Goal: Information Seeking & Learning: Understand process/instructions

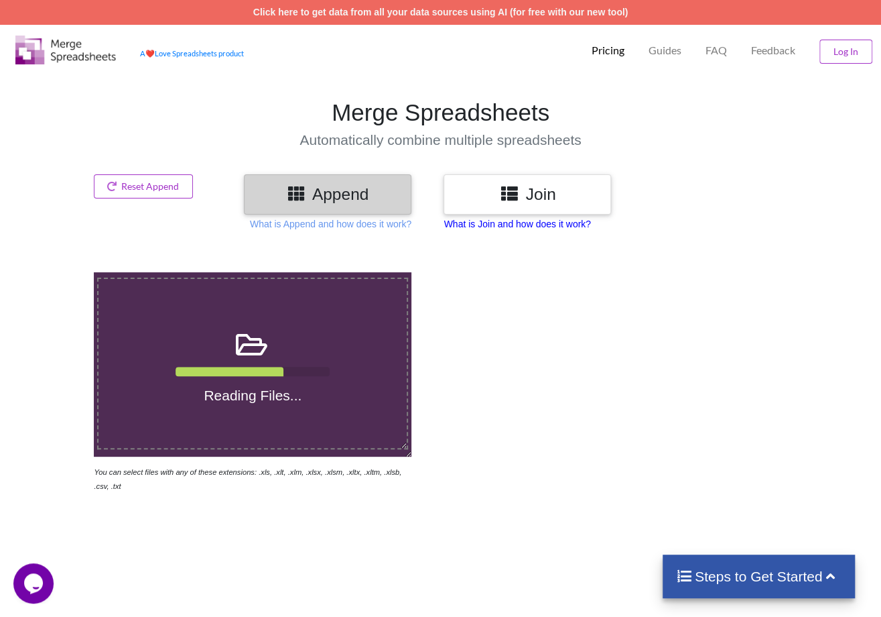
click at [512, 225] on p "What is Join and how does it work?" at bounding box center [517, 223] width 147 height 13
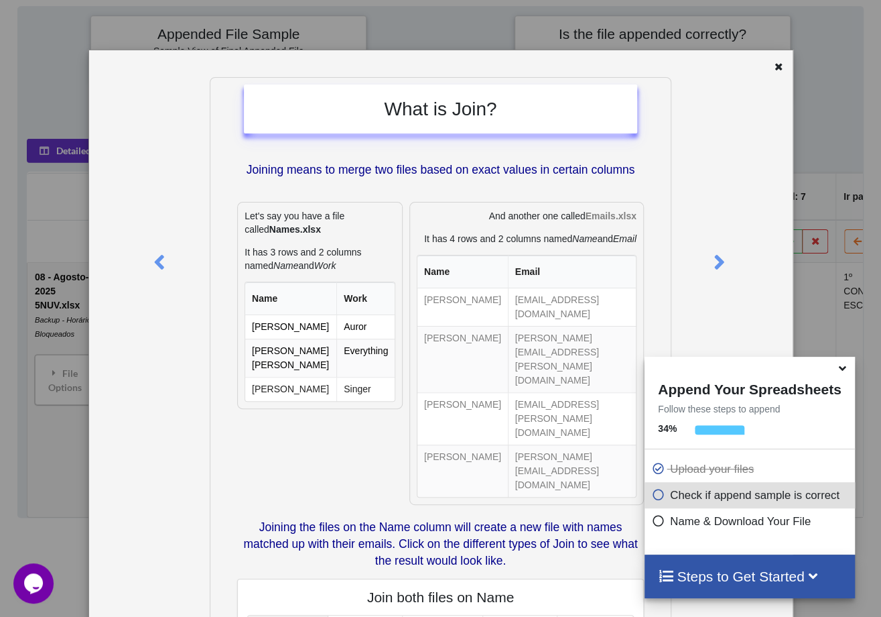
scroll to position [607, 0]
click at [773, 62] on icon at bounding box center [778, 64] width 11 height 9
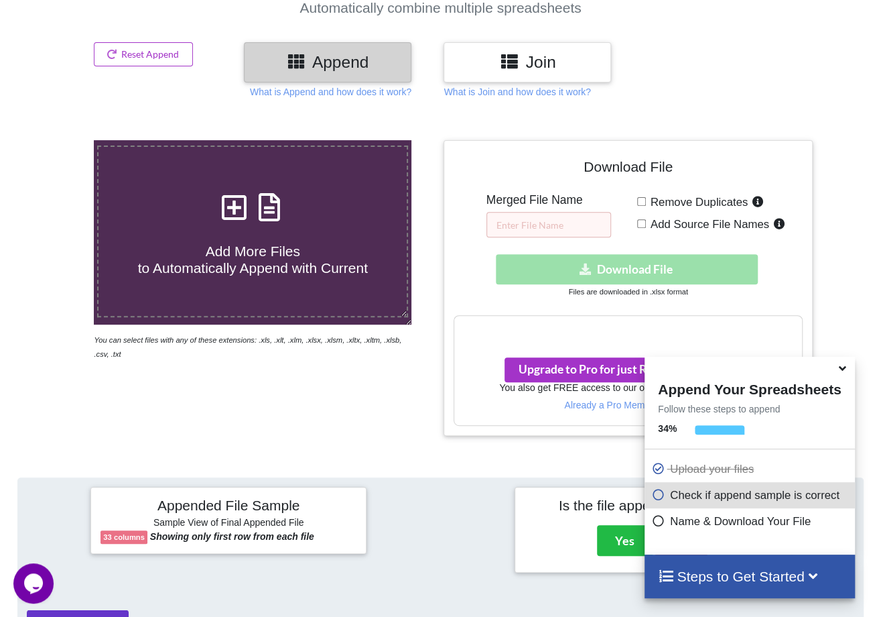
scroll to position [3, 0]
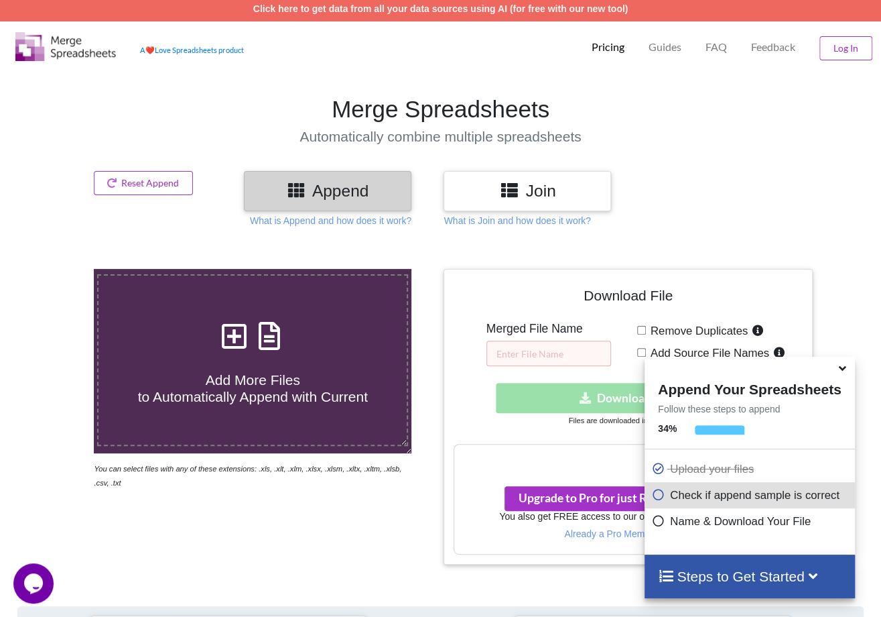
click at [316, 181] on h3 "Append" at bounding box center [327, 190] width 147 height 19
click at [326, 223] on p "What is Append and how does it work?" at bounding box center [331, 220] width 162 height 13
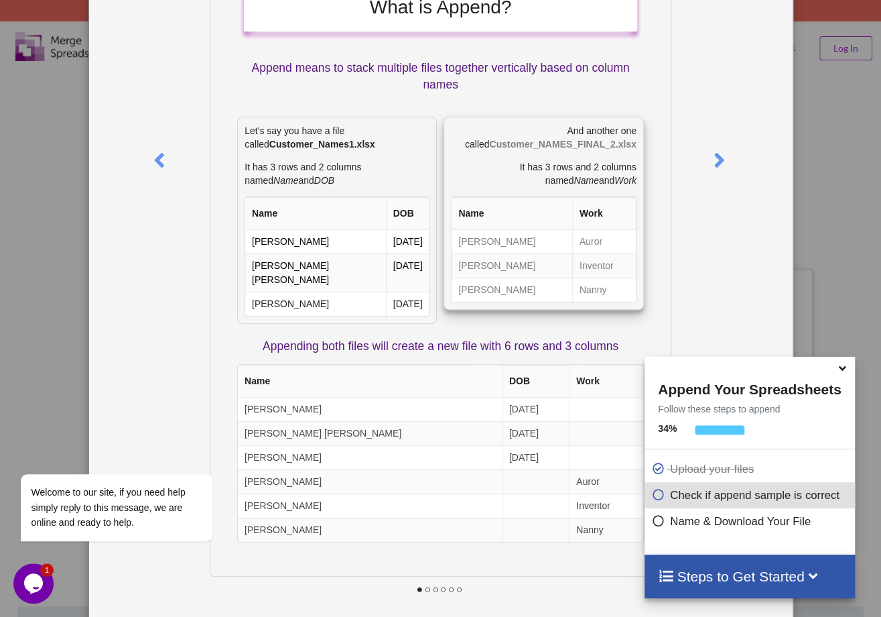
scroll to position [105, 0]
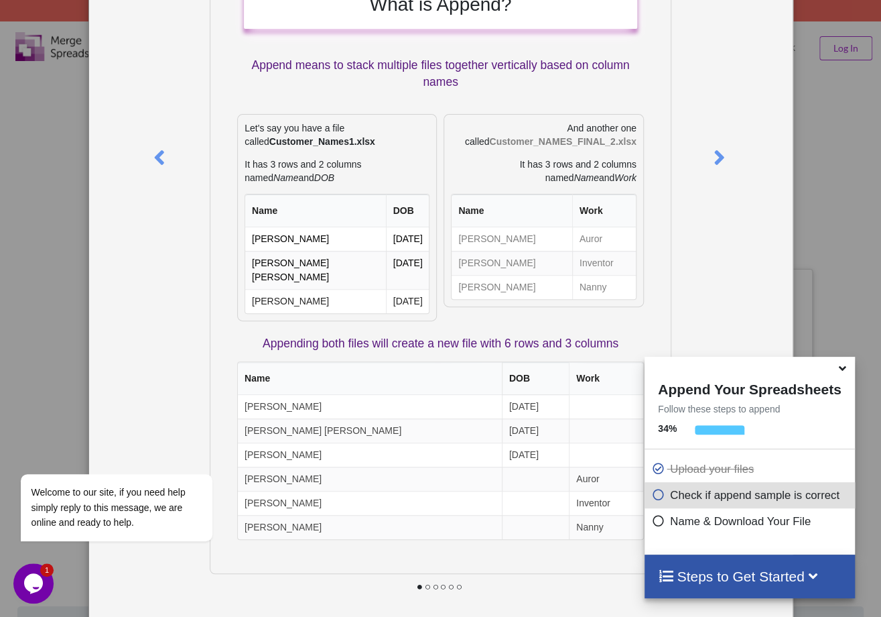
click at [809, 81] on div "What is Append? Append means to stack multiple files together vertically based …" at bounding box center [440, 308] width 881 height 617
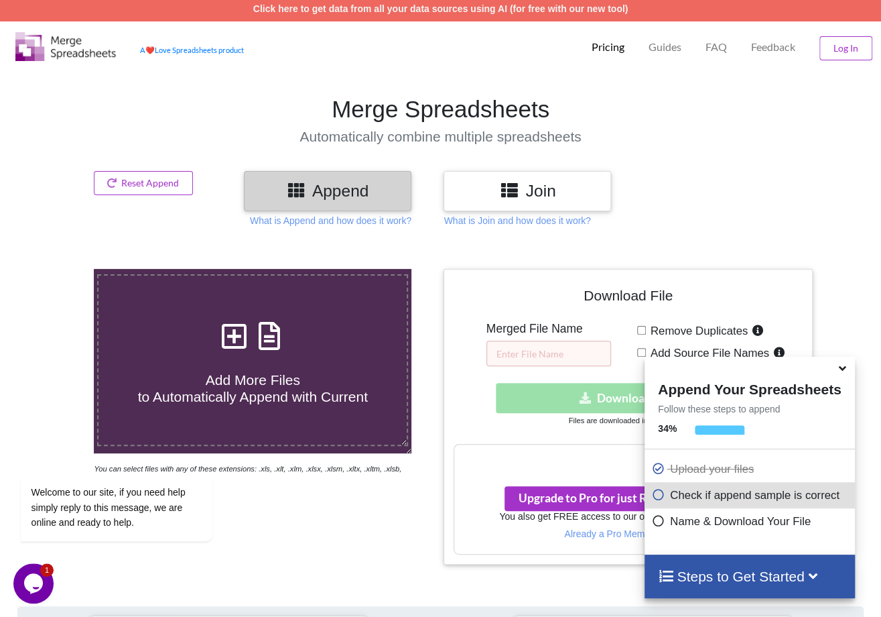
click at [560, 186] on h3 "Join" at bounding box center [527, 190] width 147 height 19
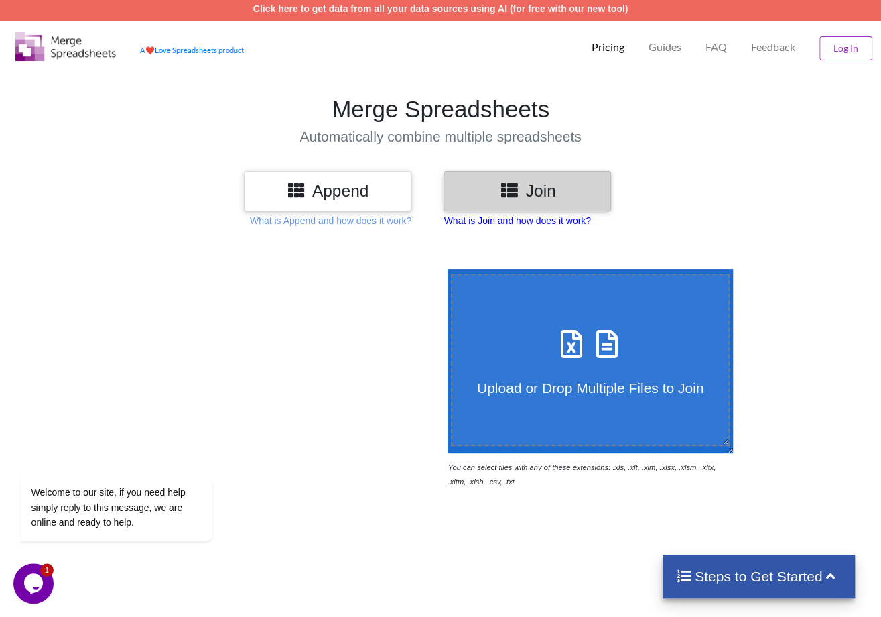
click at [540, 215] on p "What is Join and how does it work?" at bounding box center [517, 220] width 147 height 13
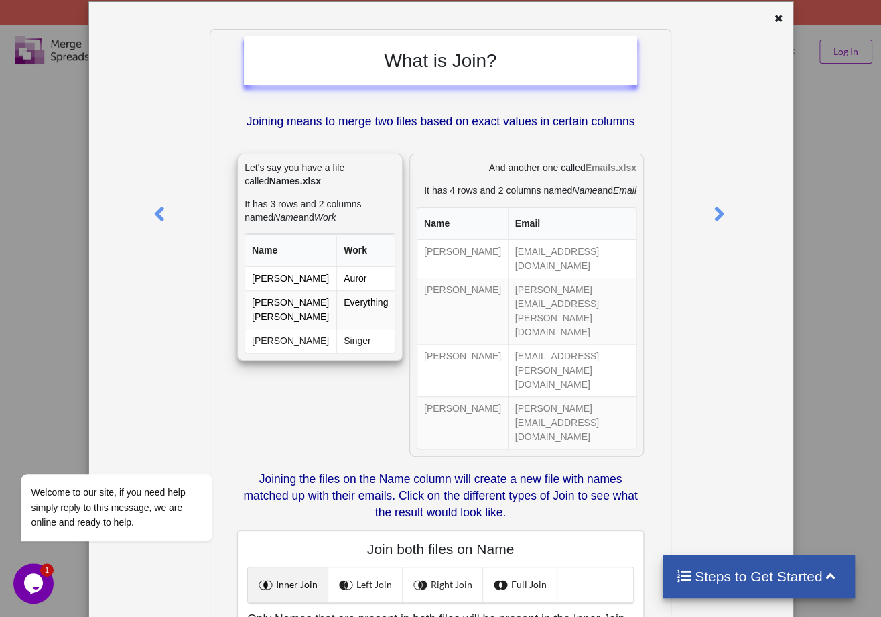
scroll to position [0, 0]
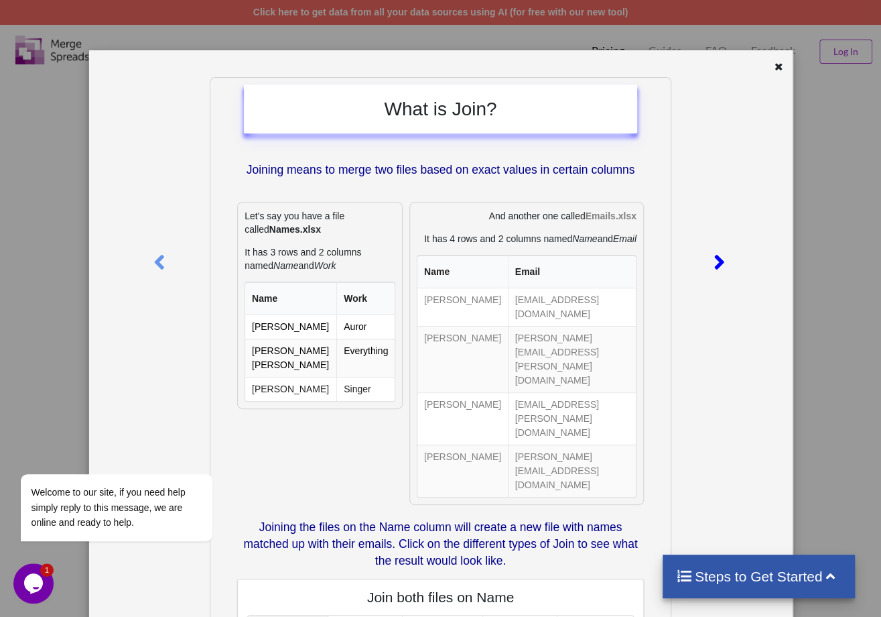
click at [712, 255] on icon at bounding box center [719, 256] width 27 height 23
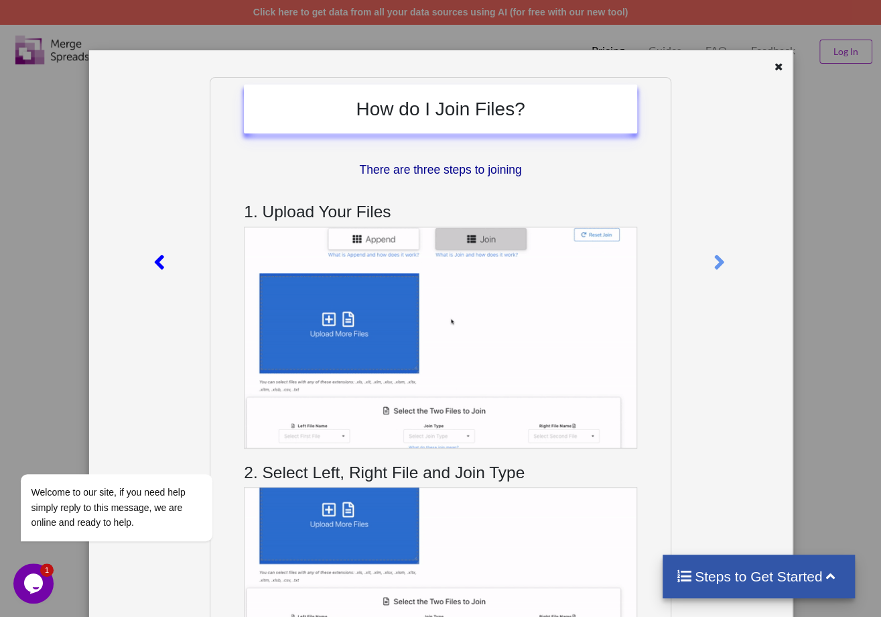
click at [163, 261] on icon at bounding box center [158, 256] width 27 height 23
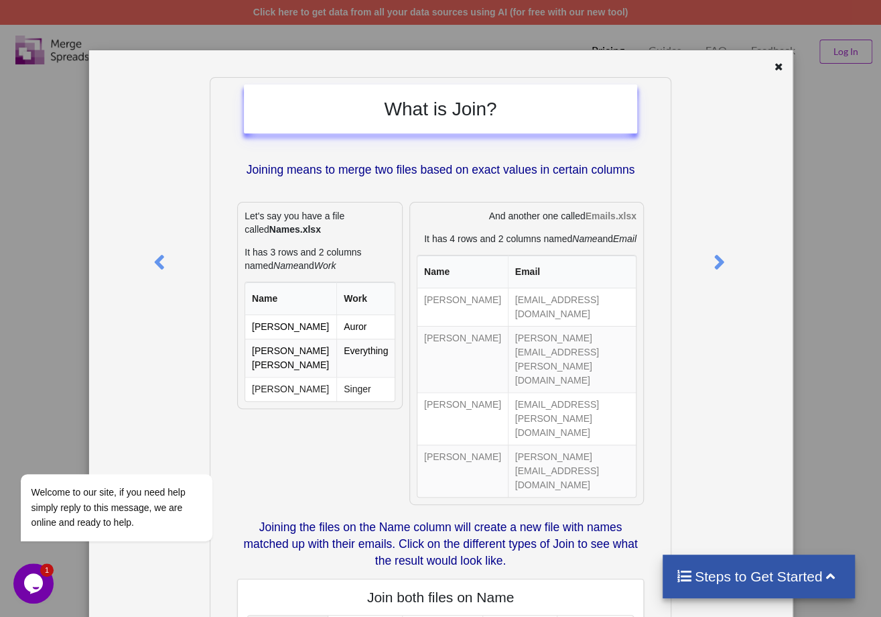
click at [72, 239] on div "What is Join? Joining means to merge two files based on exact values in certain…" at bounding box center [440, 308] width 881 height 617
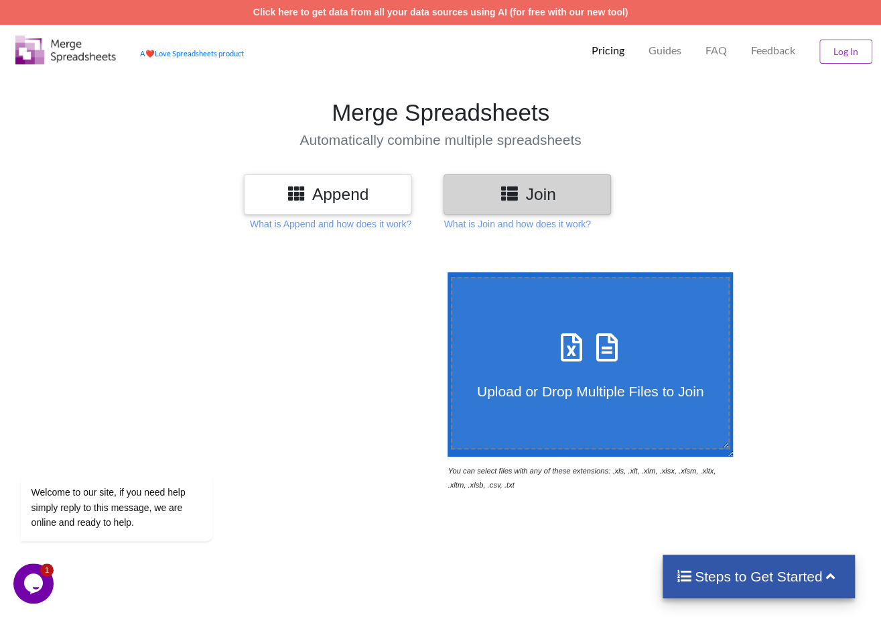
click at [349, 186] on h3 "Append" at bounding box center [327, 193] width 147 height 19
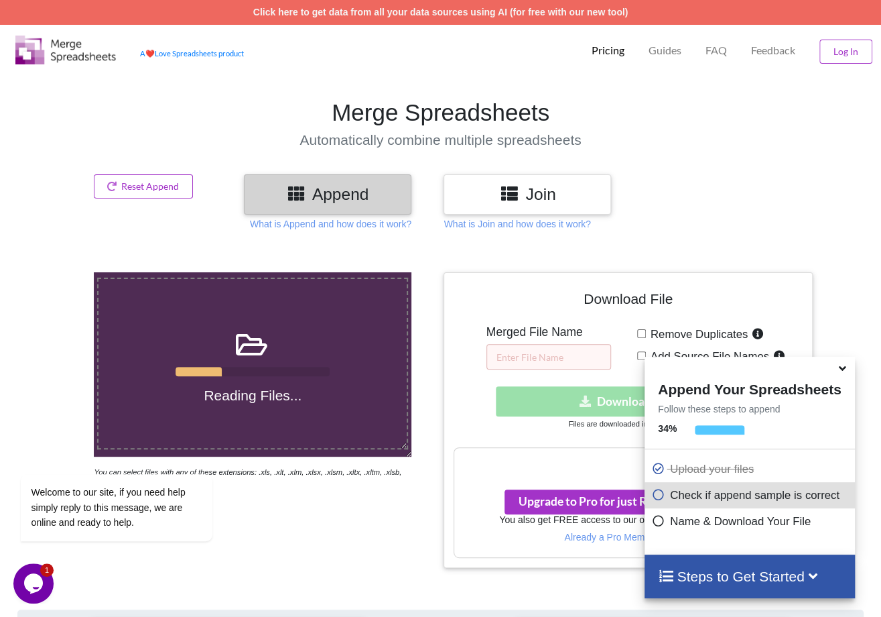
click at [842, 370] on icon at bounding box center [842, 366] width 14 height 12
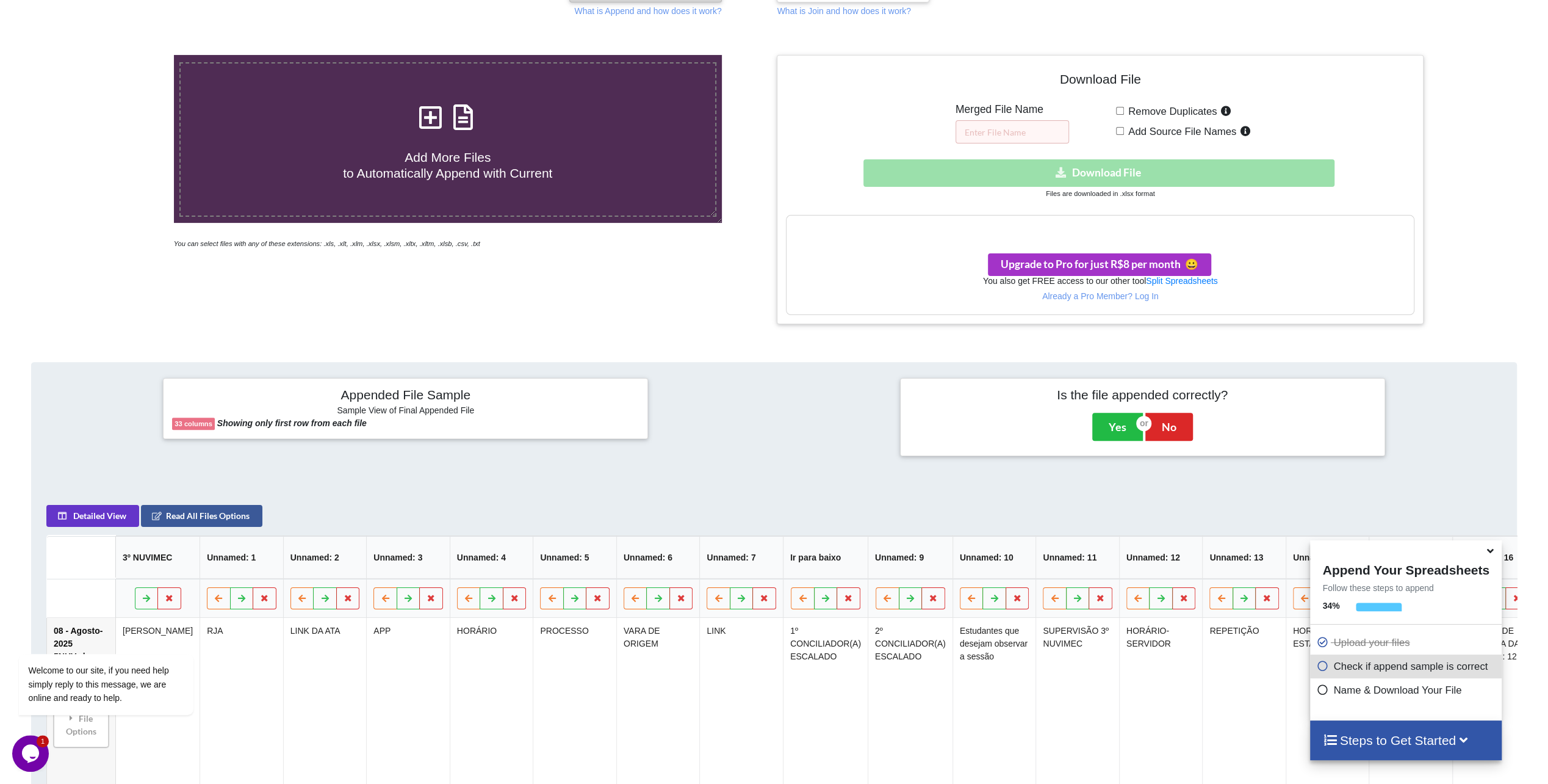
scroll to position [318, 0]
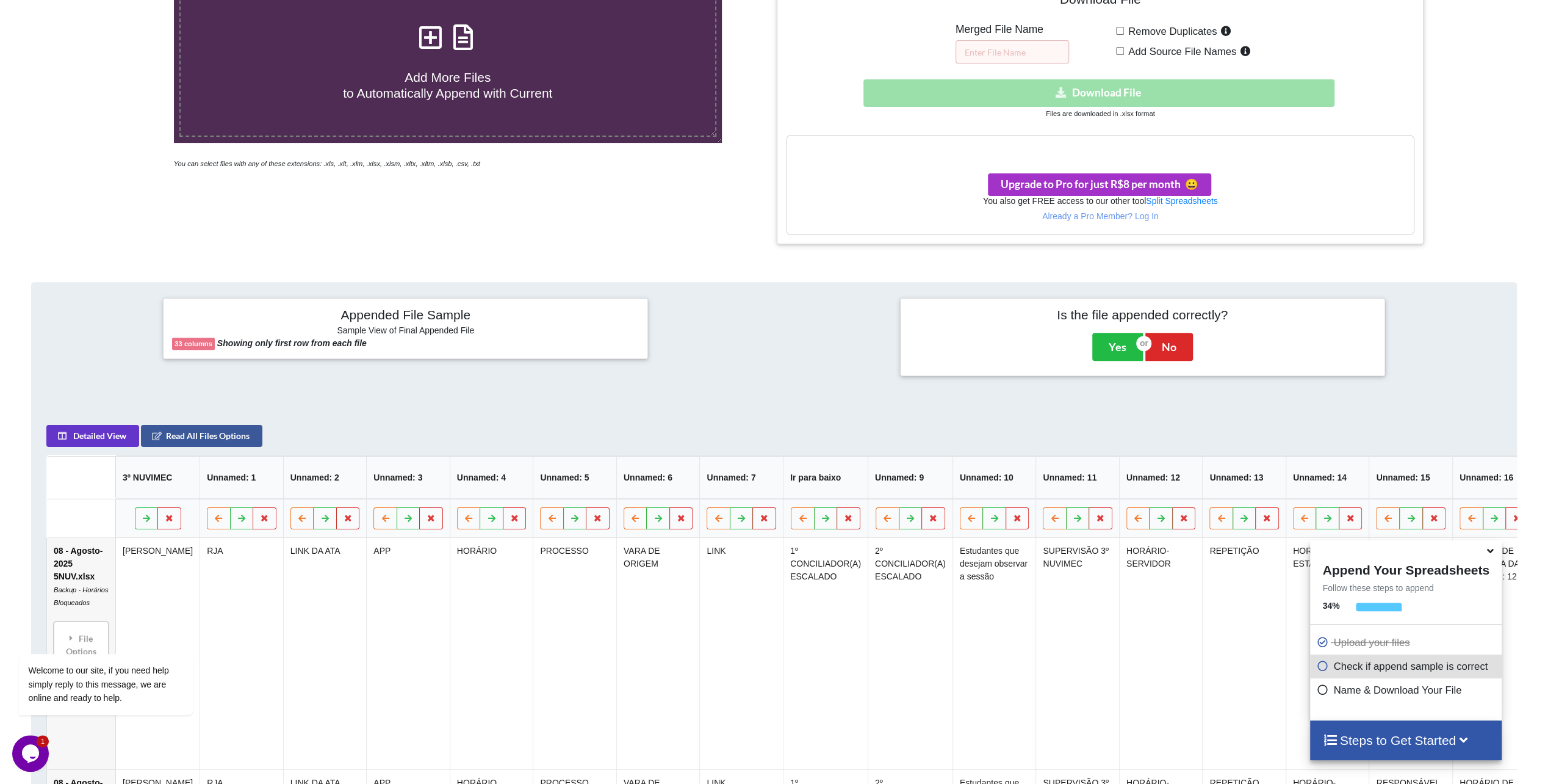
click at [1033, 147] on h3 "Your files are more than 1 MB" at bounding box center [1100, 148] width 627 height 14
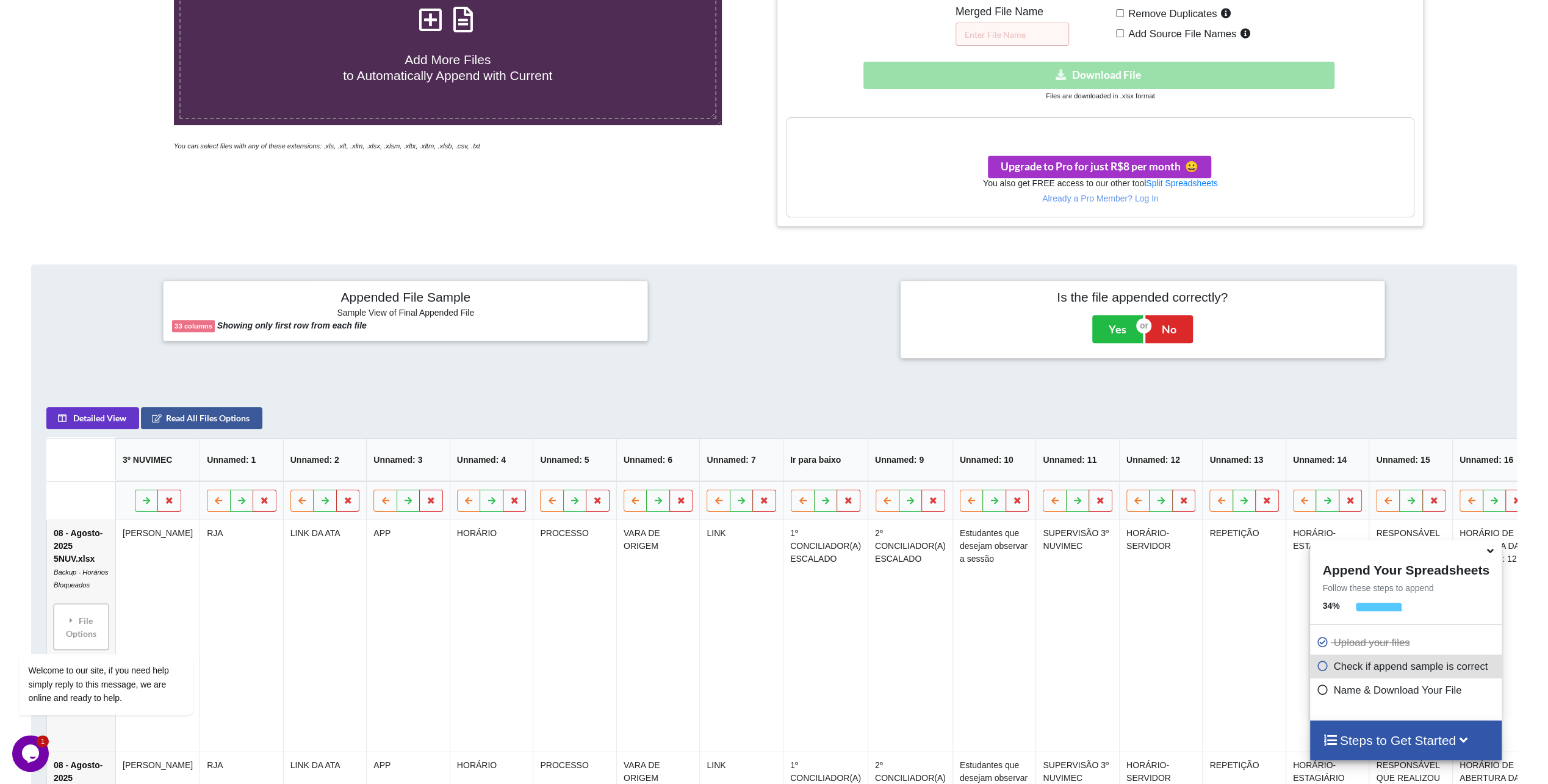
scroll to position [623, 0]
